Goal: Download file/media

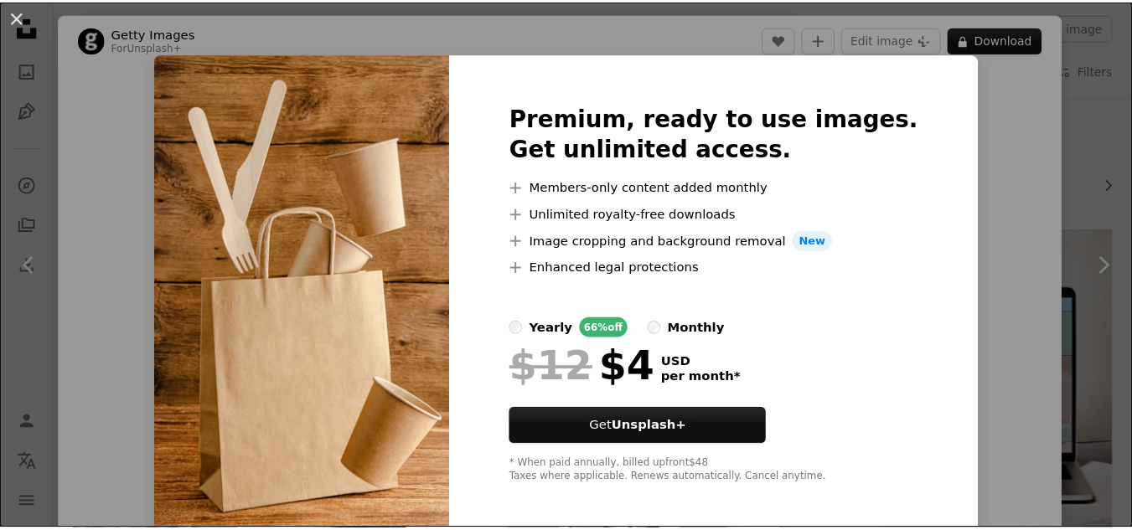
scroll to position [1309, 0]
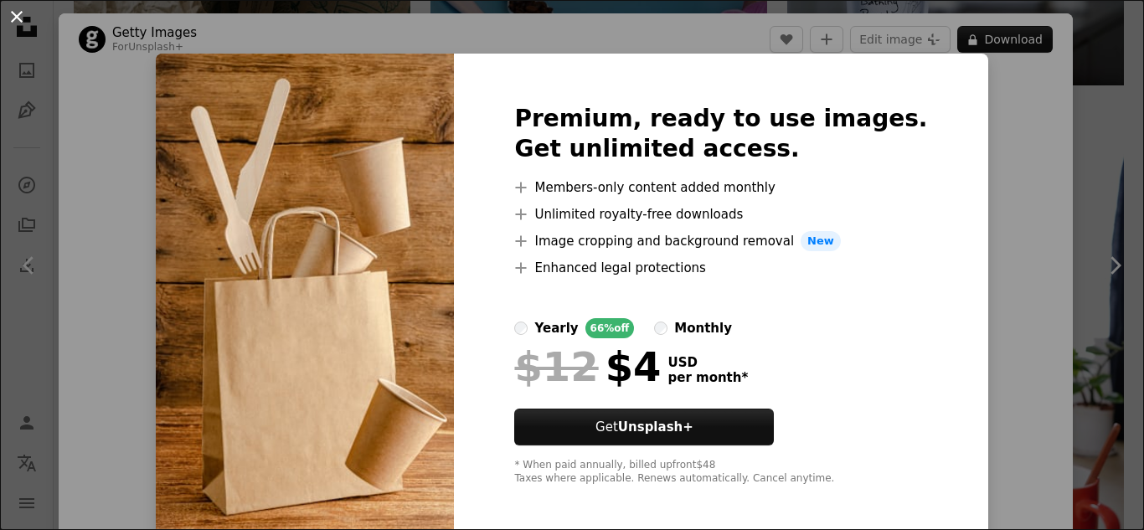
click at [13, 13] on button "An X shape" at bounding box center [17, 17] width 20 height 20
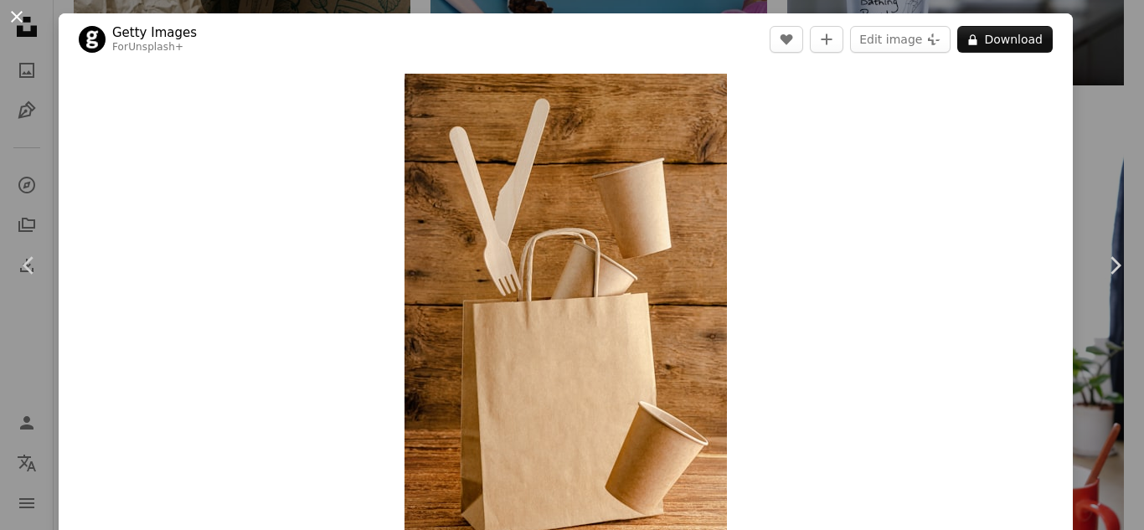
click at [19, 18] on button "An X shape" at bounding box center [17, 17] width 20 height 20
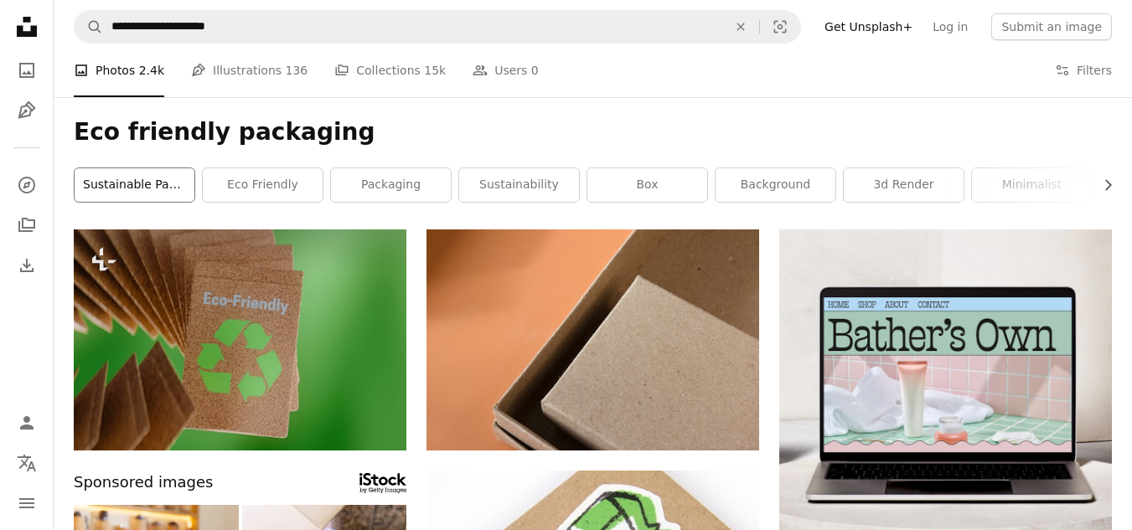
click at [138, 180] on link "sustainable packaging" at bounding box center [135, 185] width 120 height 34
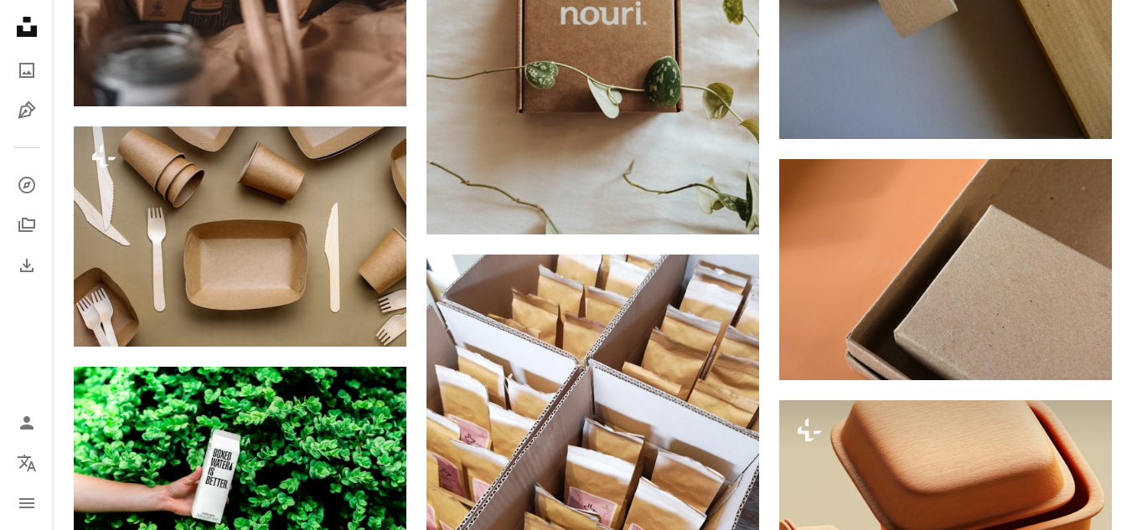
scroll to position [1597, 0]
